Goal: Navigation & Orientation: Find specific page/section

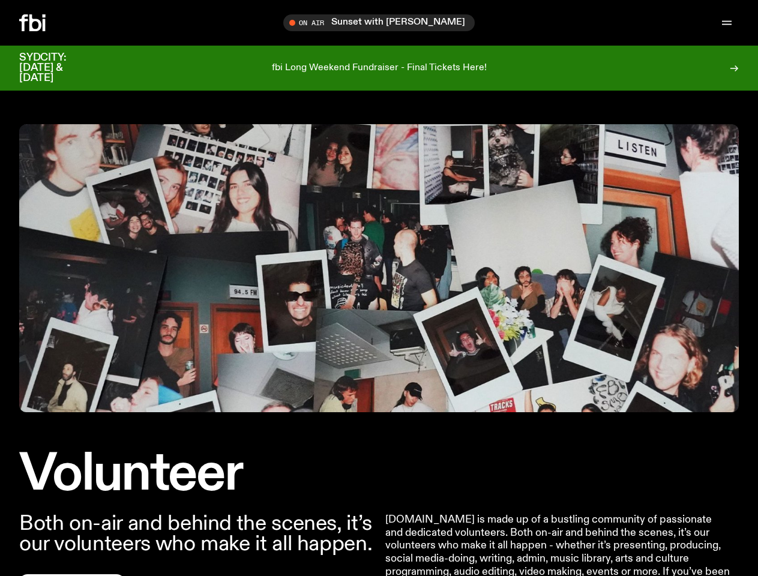
click at [0, 0] on icon "button" at bounding box center [0, 0] width 0 height 0
click at [384, 23] on input "text" at bounding box center [386, 23] width 291 height 10
click at [532, 23] on input "text" at bounding box center [386, 23] width 291 height 10
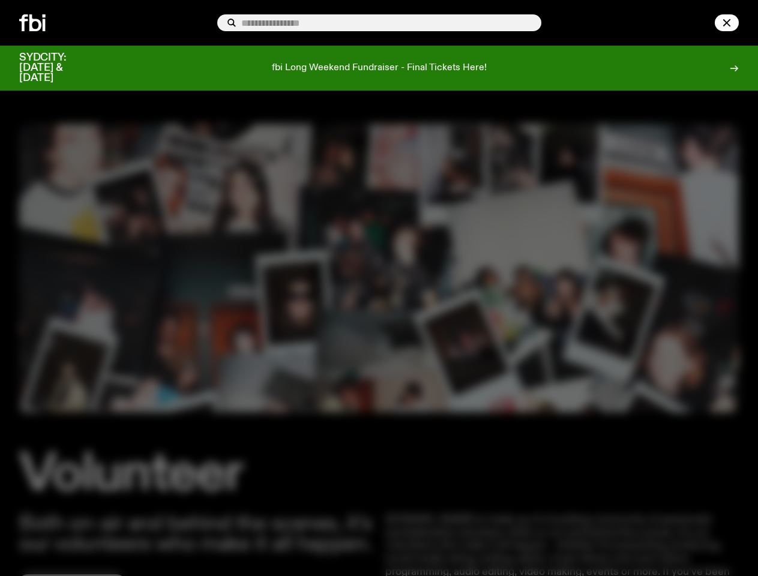
click at [699, 23] on div at bounding box center [710, 22] width 58 height 17
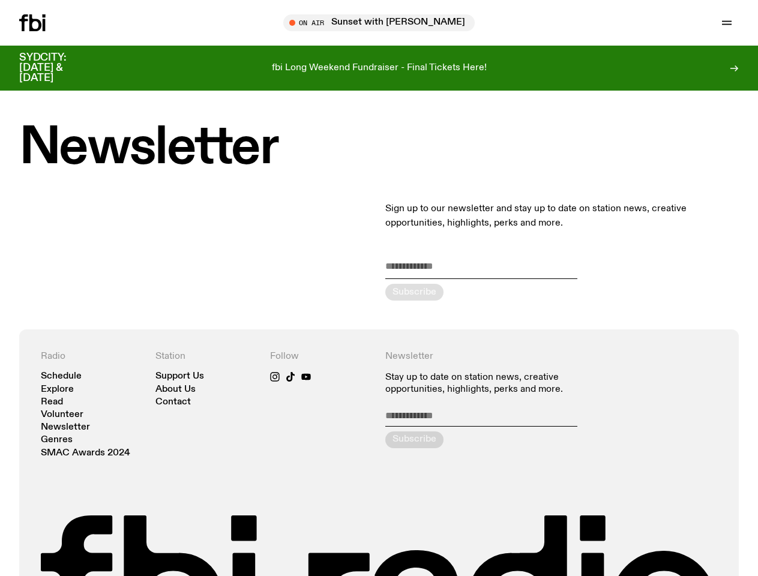
click at [0, 0] on icon "button" at bounding box center [0, 0] width 0 height 0
click at [384, 23] on input "text" at bounding box center [386, 23] width 291 height 10
click at [532, 23] on input "text" at bounding box center [386, 23] width 291 height 10
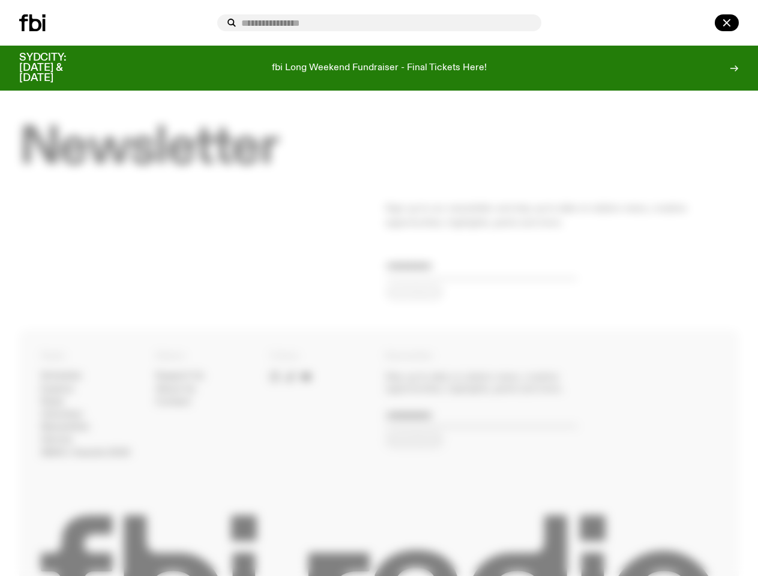
click at [699, 23] on div at bounding box center [710, 22] width 58 height 17
